Goal: Task Accomplishment & Management: Use online tool/utility

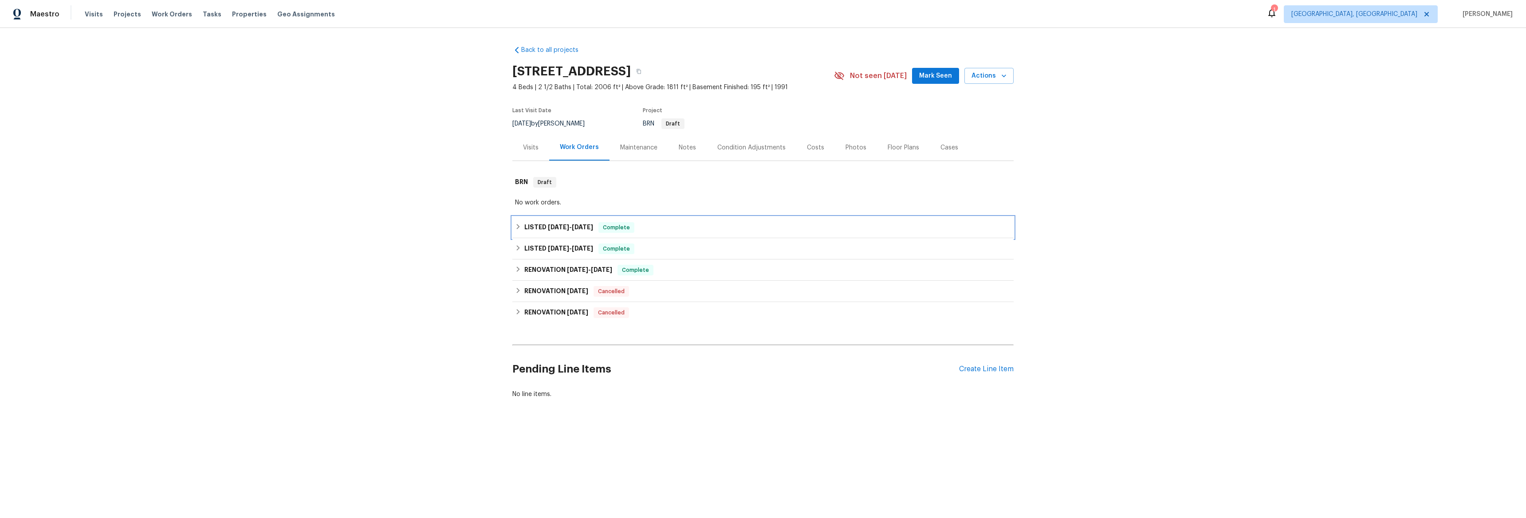
click at [515, 228] on icon at bounding box center [518, 227] width 6 height 6
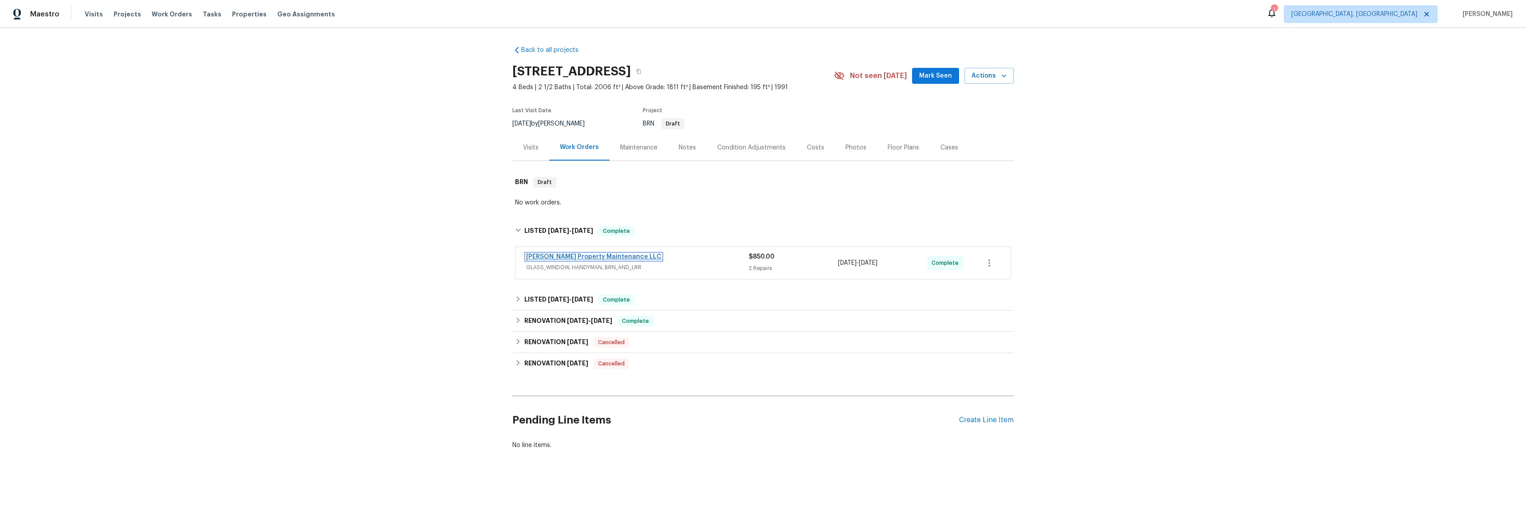
click at [566, 257] on link "[PERSON_NAME] Property Maintenance LLC" at bounding box center [593, 257] width 135 height 6
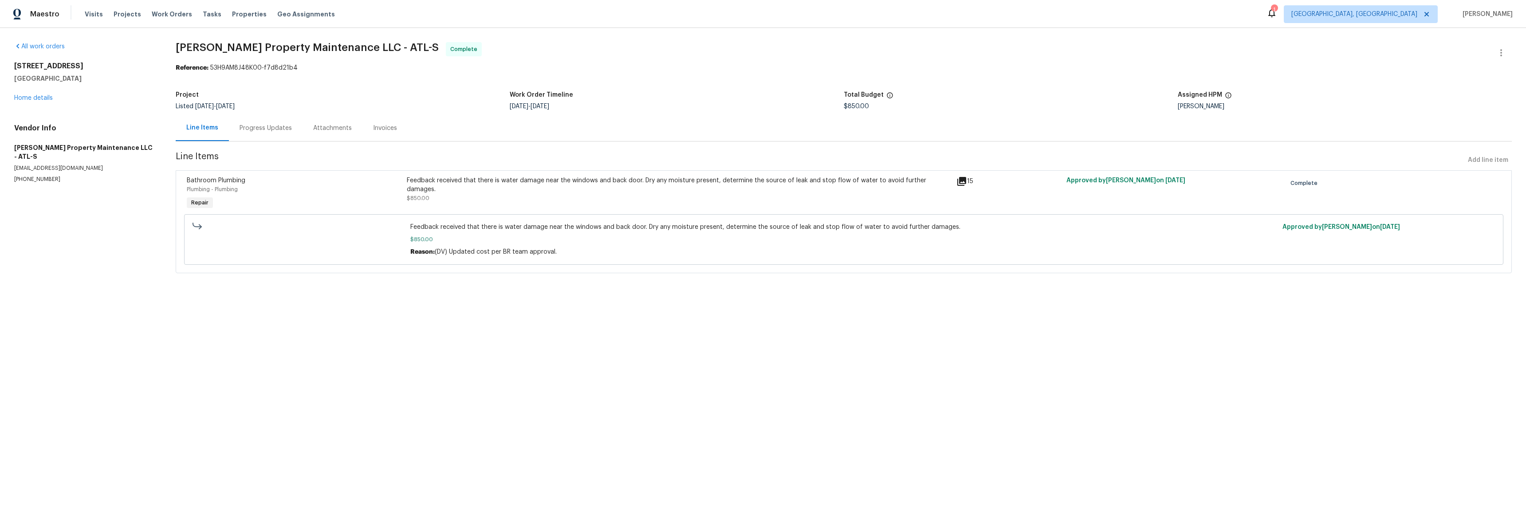
drag, startPoint x: 375, startPoint y: 129, endPoint x: 400, endPoint y: 141, distance: 27.6
click at [375, 129] on div "Invoices" at bounding box center [385, 128] width 24 height 9
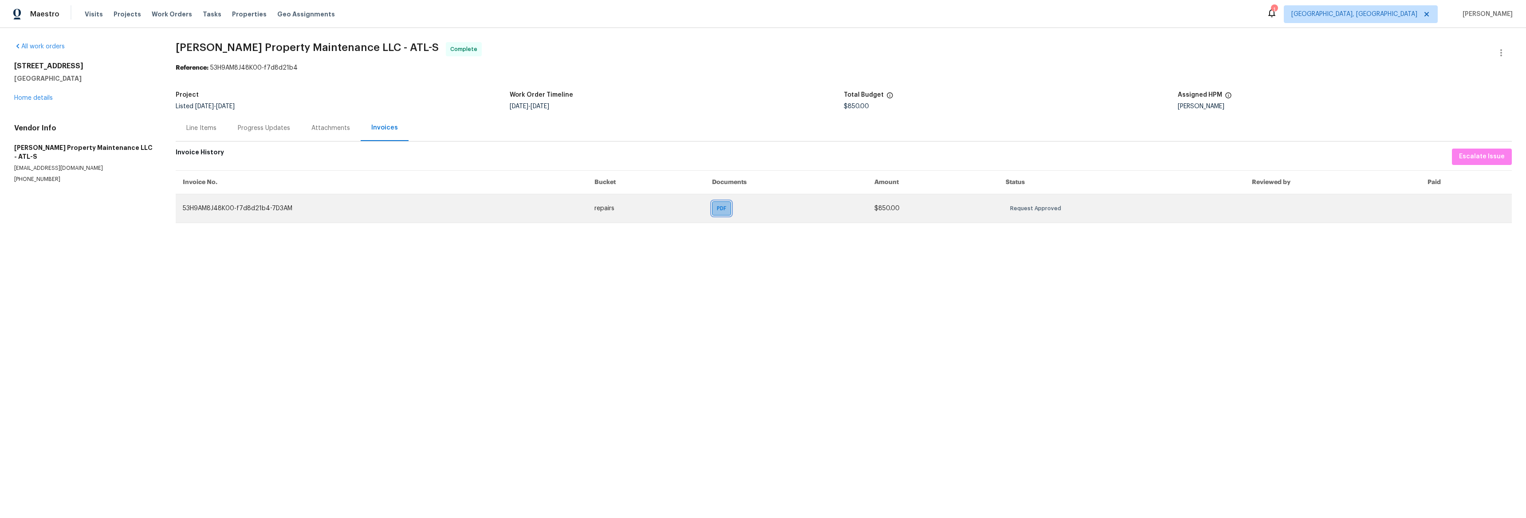
click at [726, 212] on span "PDF" at bounding box center [723, 208] width 13 height 9
